Goal: Information Seeking & Learning: Learn about a topic

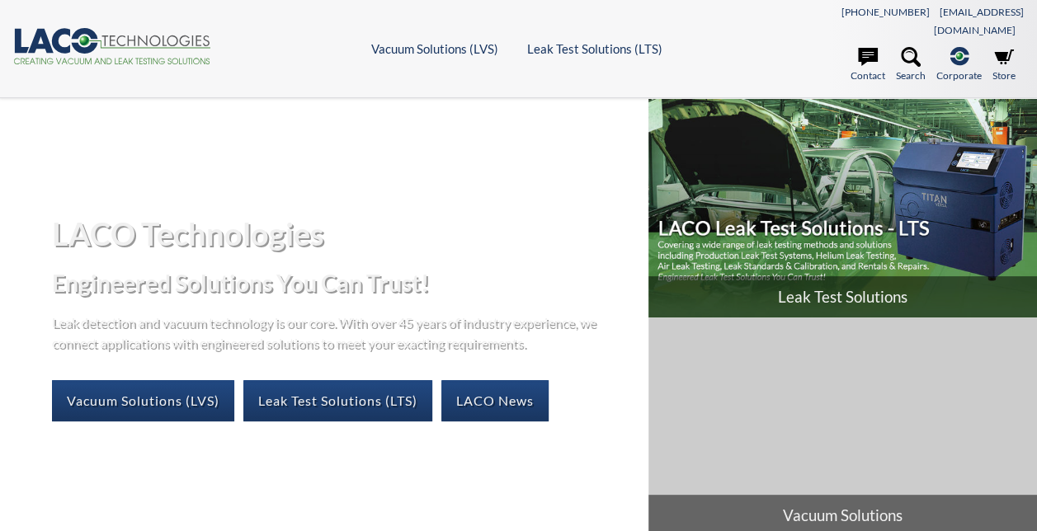
click at [813, 282] on span "Leak Test Solutions" at bounding box center [842, 296] width 388 height 41
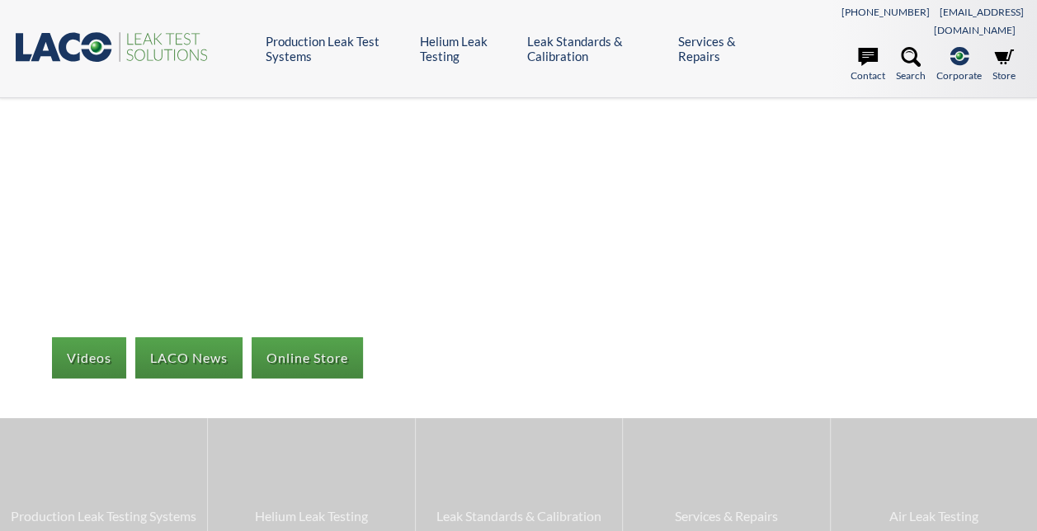
select select "Language Translate Widget"
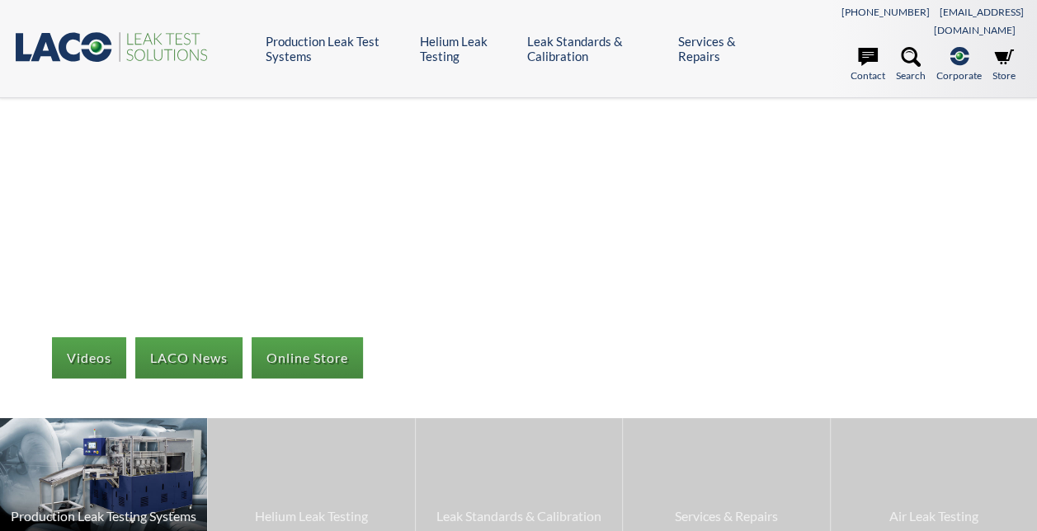
click at [130, 430] on img at bounding box center [103, 476] width 207 height 116
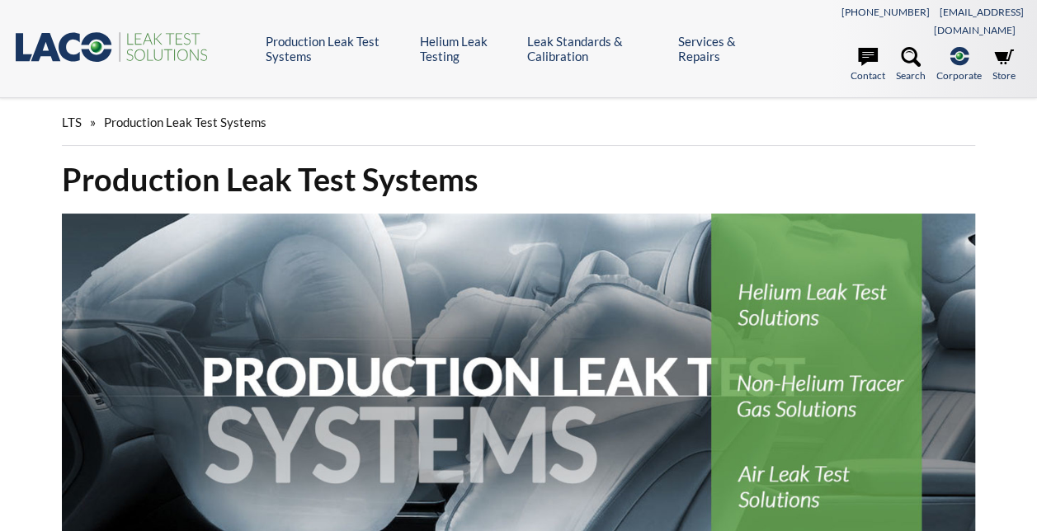
select select "Language Translate Widget"
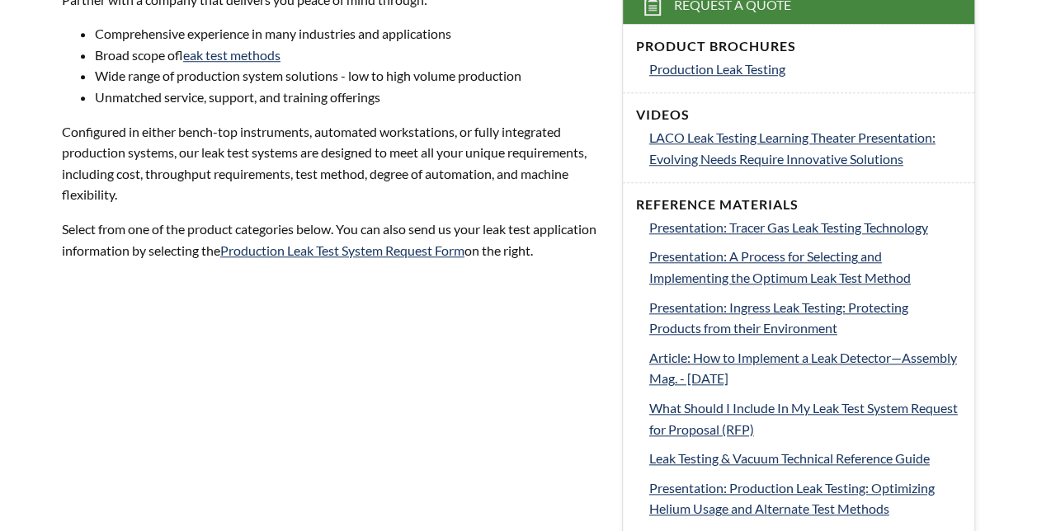
scroll to position [495, 0]
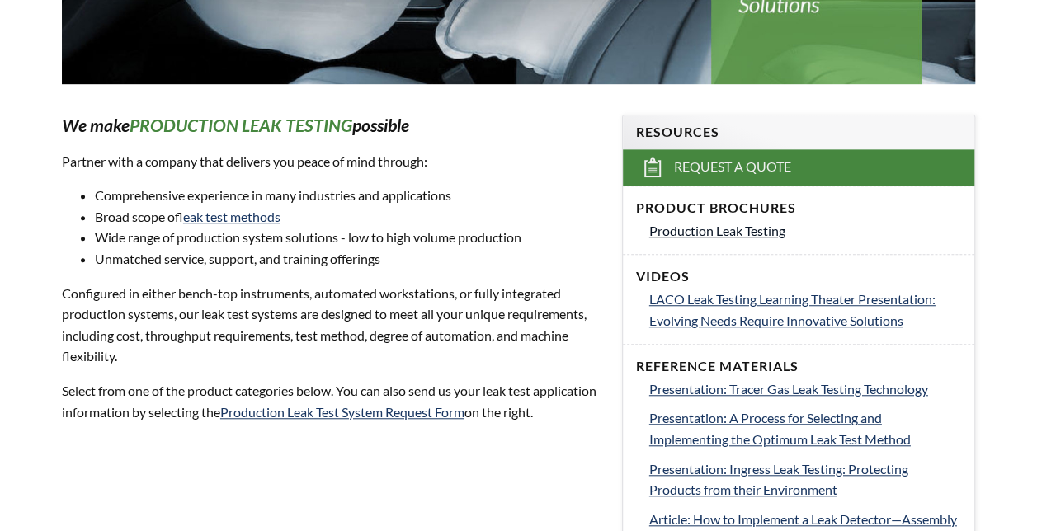
click at [728, 223] on span "Production Leak Testing" at bounding box center [717, 231] width 136 height 16
click at [742, 291] on span "LACO Leak Testing Learning Theater Presentation: Evolving Needs Require Innovat…" at bounding box center [792, 309] width 286 height 37
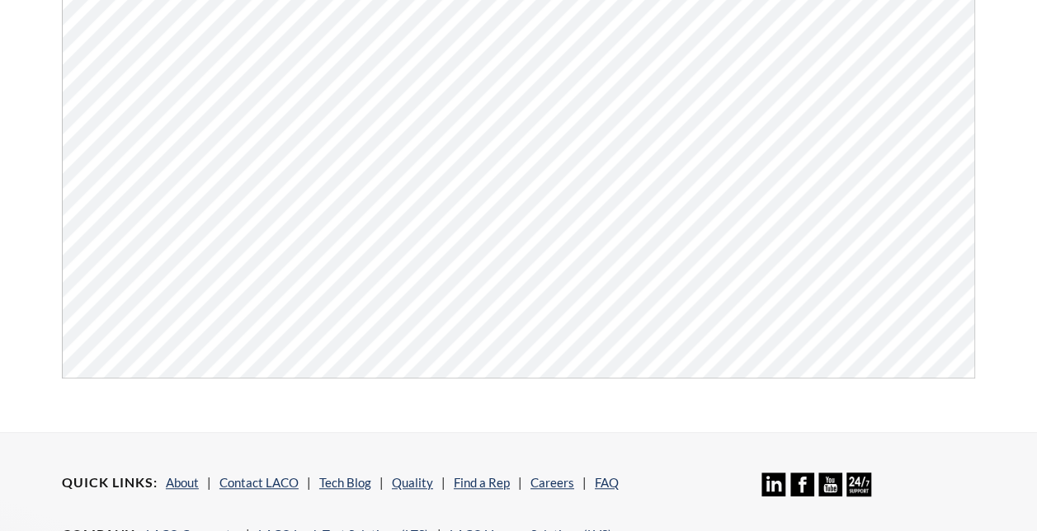
scroll to position [165, 0]
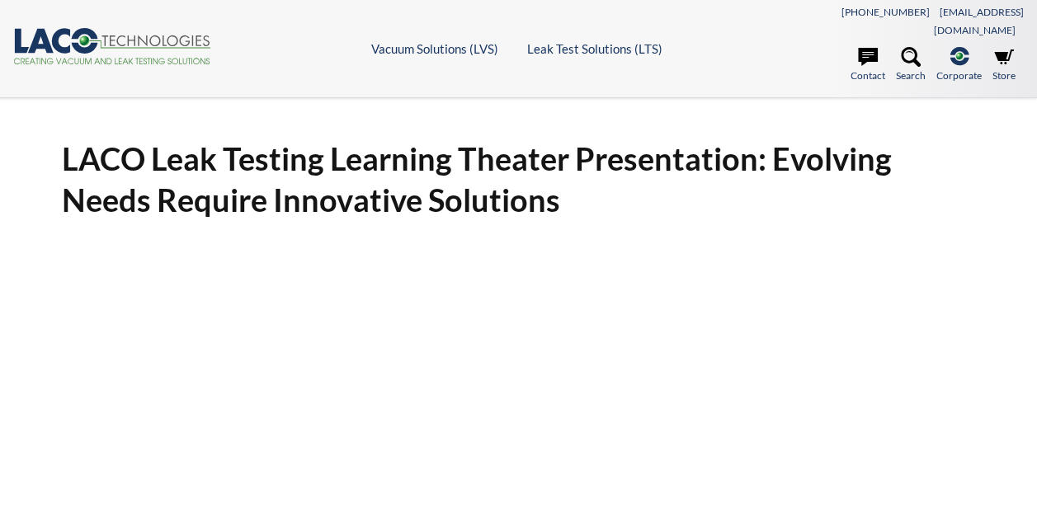
select select "Language Translate Widget"
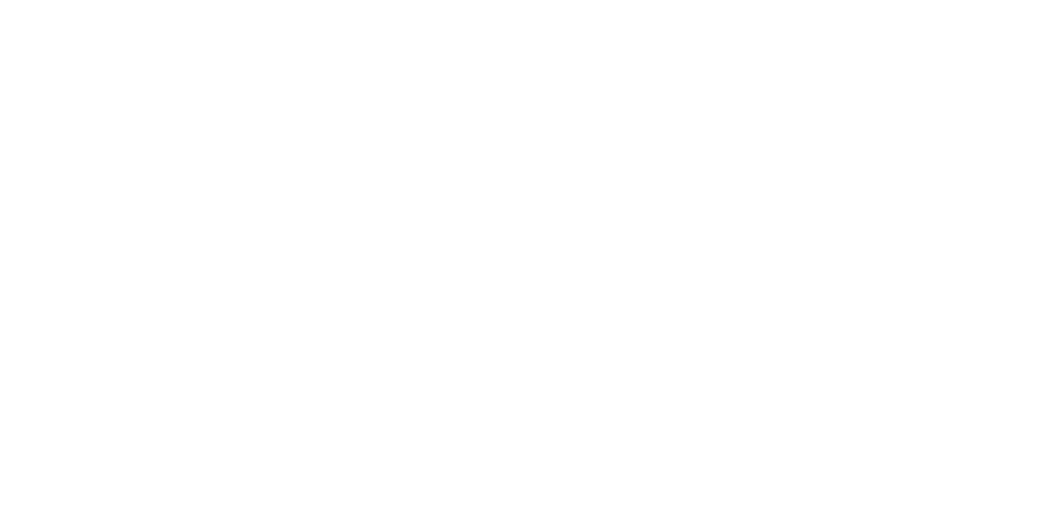
scroll to position [254, 0]
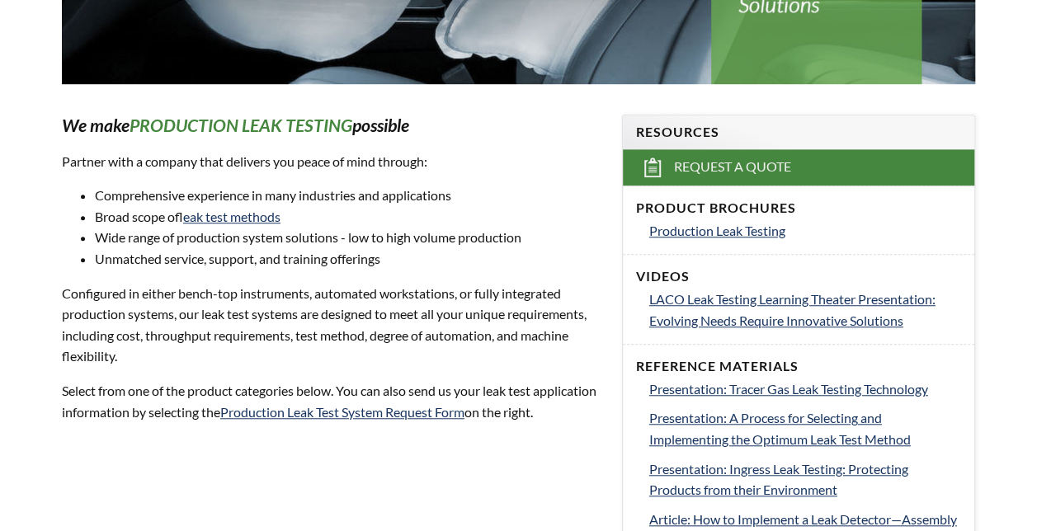
select select "Language Translate Widget"
click at [783, 381] on span "Presentation: Tracer Gas Leak Testing Technology" at bounding box center [788, 389] width 279 height 16
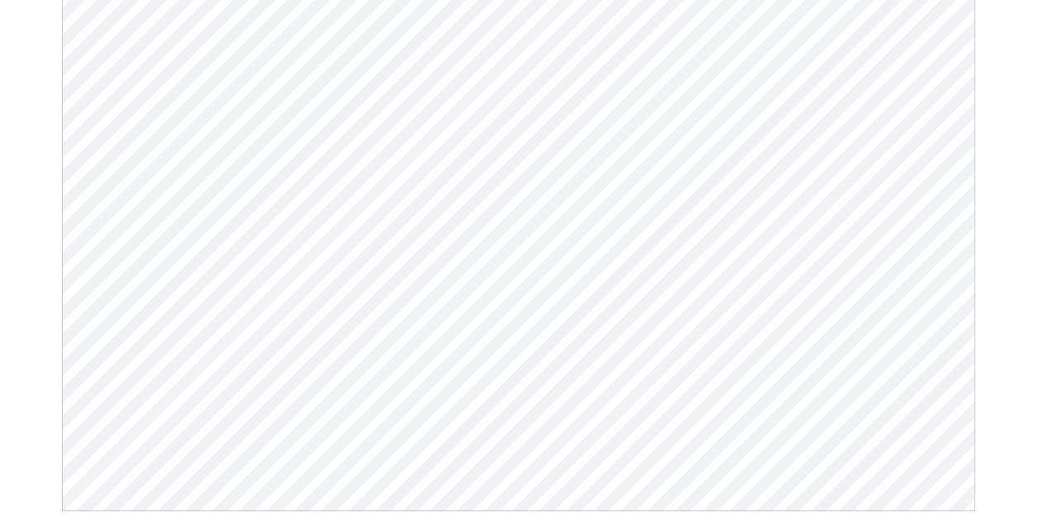
scroll to position [247, 0]
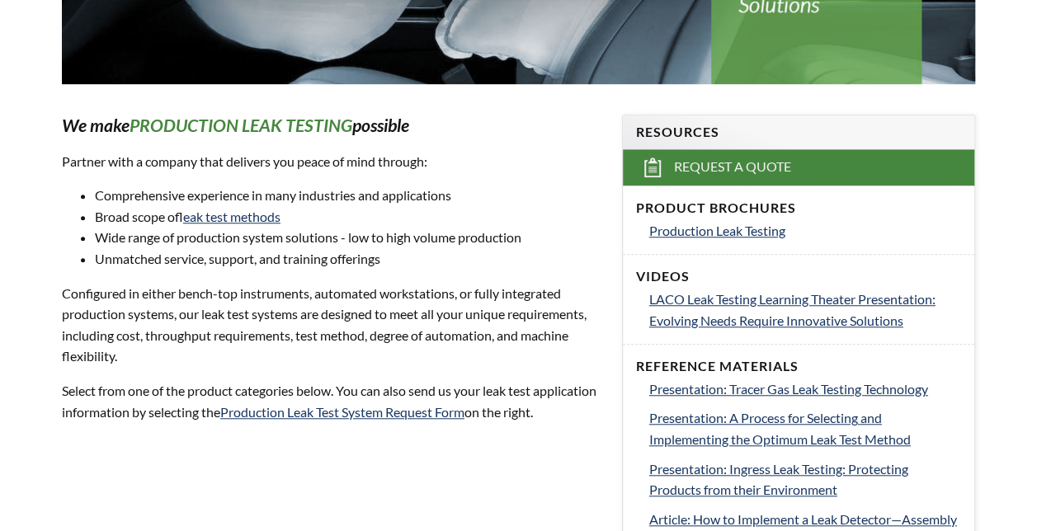
select select "Language Translate Widget"
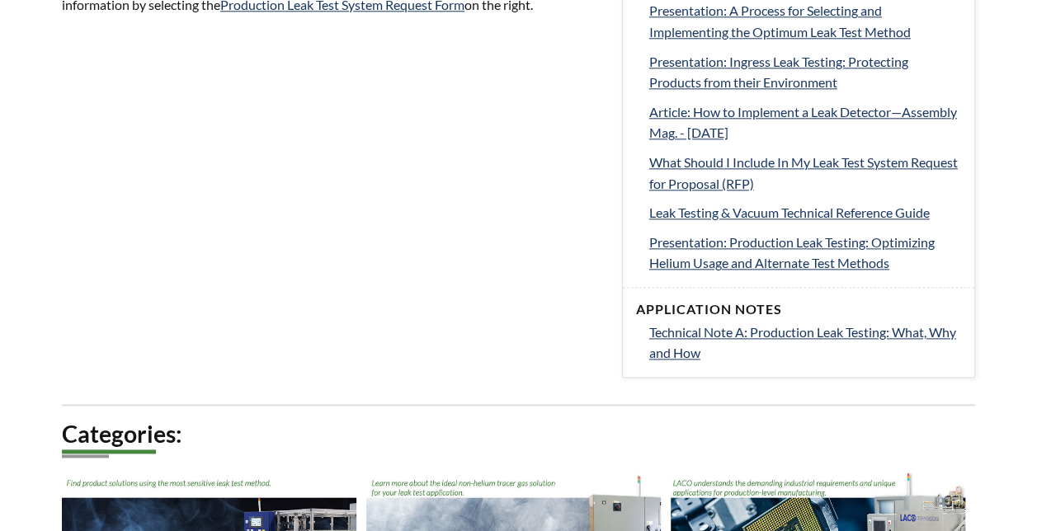
scroll to position [742, 0]
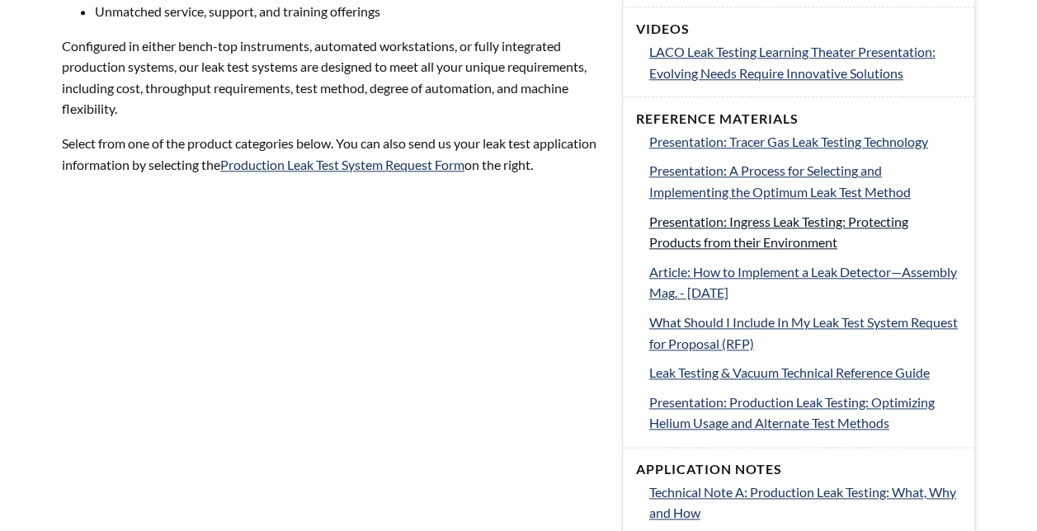
click at [757, 214] on span "Presentation: Ingress Leak Testing: Protecting Products from their Environment" at bounding box center [778, 232] width 259 height 37
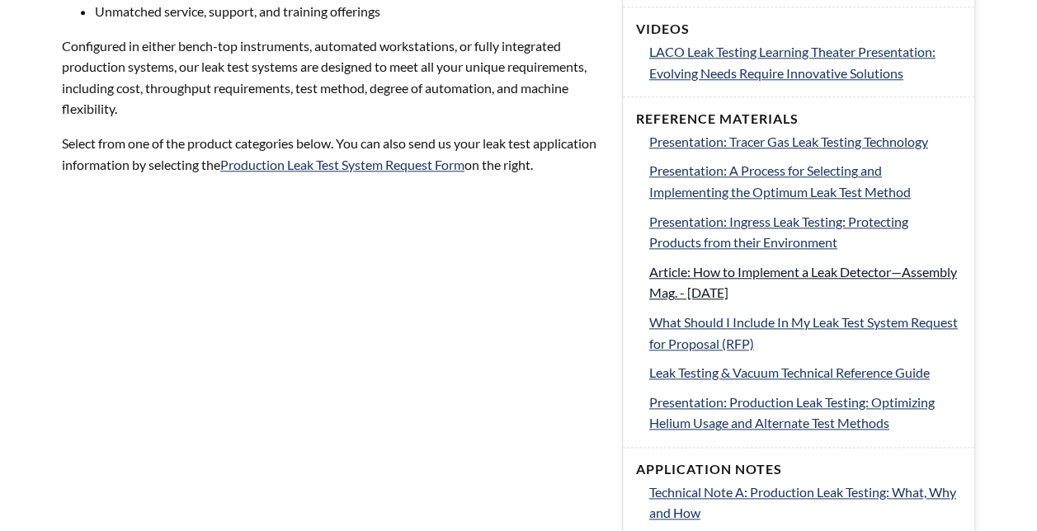
click at [761, 264] on span "Article: How to Implement a Leak Detector—Assembly Mag. - [DATE]" at bounding box center [803, 282] width 308 height 37
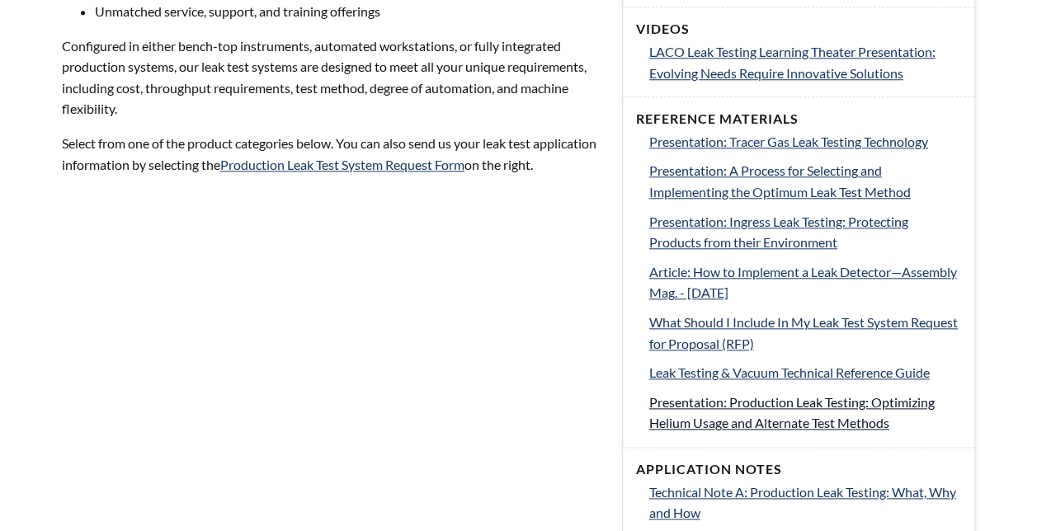
click at [773, 394] on span "Presentation: Production Leak Testing: Optimizing Helium Usage and Alternate Te…" at bounding box center [791, 412] width 285 height 37
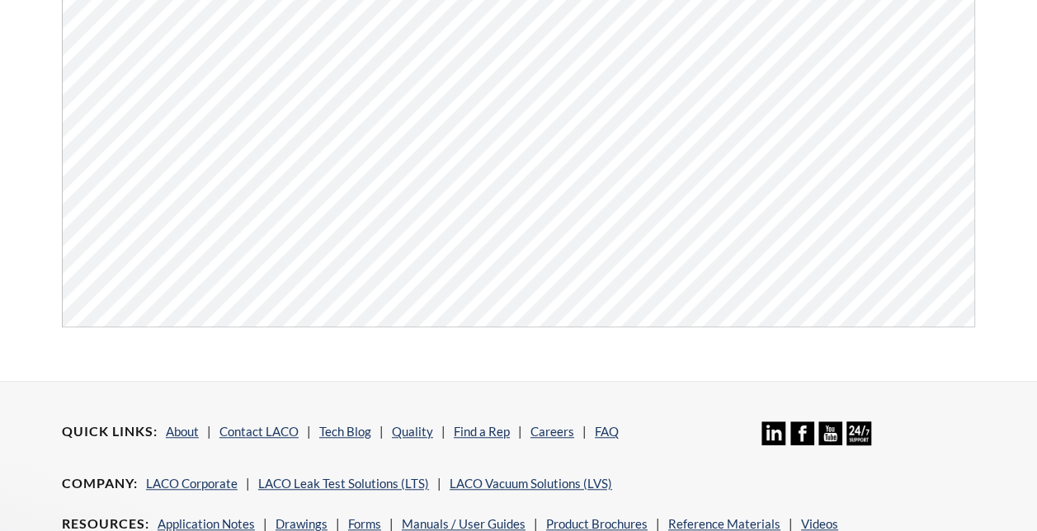
scroll to position [168, 0]
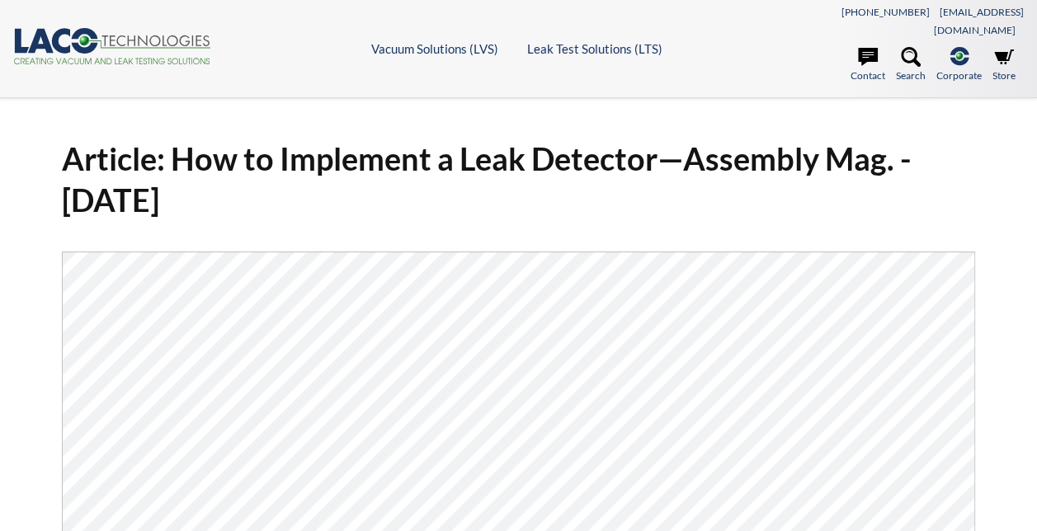
select select "Language Translate Widget"
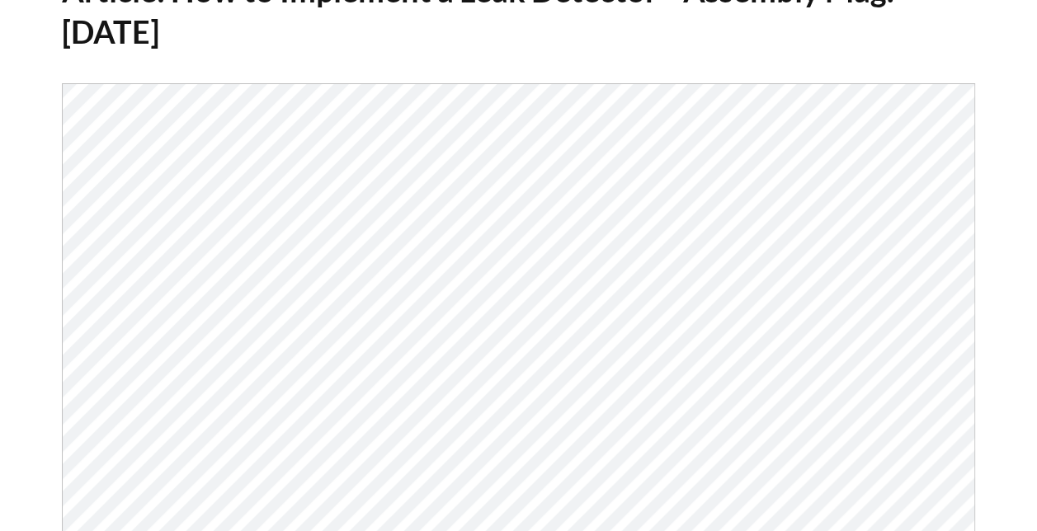
scroll to position [498, 0]
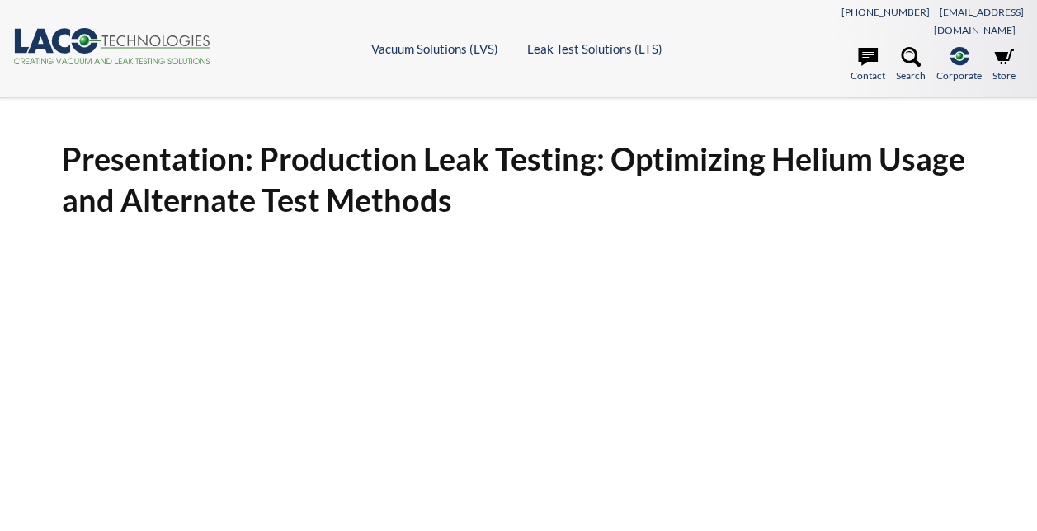
select select "Language Translate Widget"
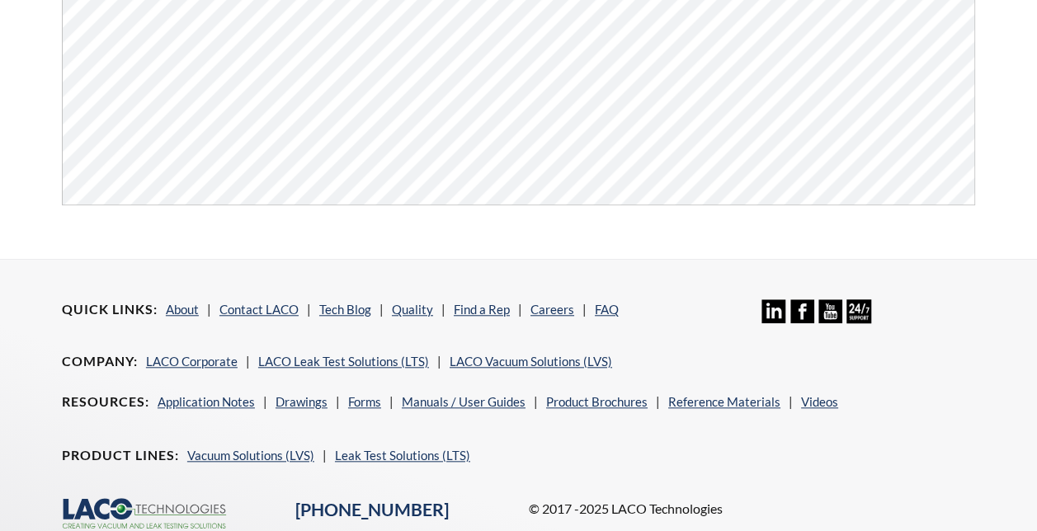
scroll to position [495, 0]
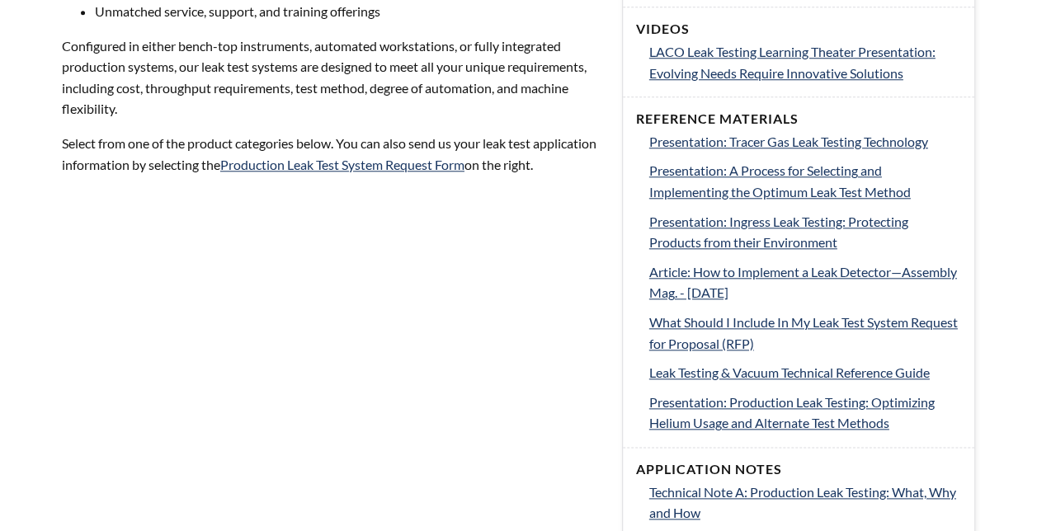
select select "Language Translate Widget"
click at [680, 393] on link "Presentation: Production Leak Testing: Optimizing Helium Usage and Alternate Te…" at bounding box center [805, 413] width 313 height 42
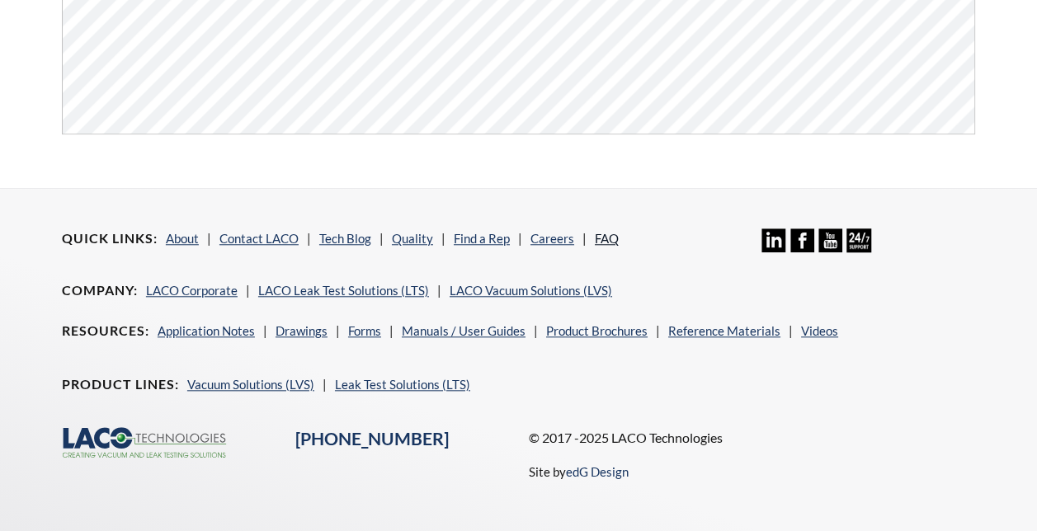
scroll to position [251, 0]
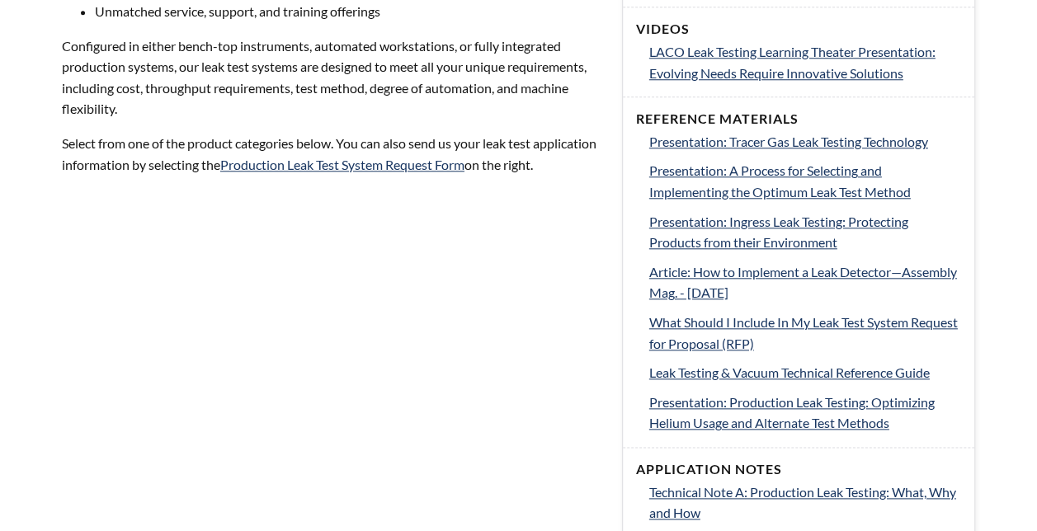
select select "Language Translate Widget"
